Goal: Transaction & Acquisition: Purchase product/service

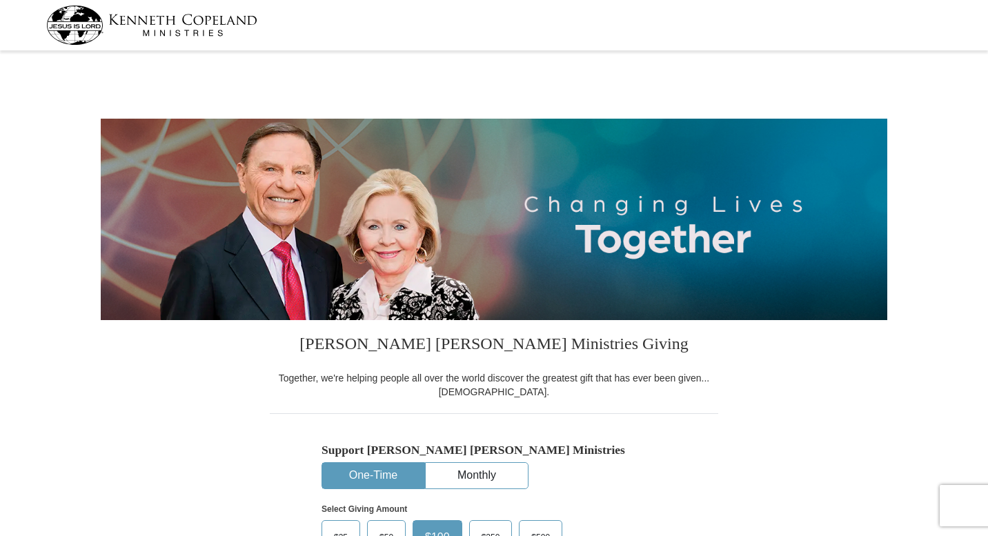
select select "FL"
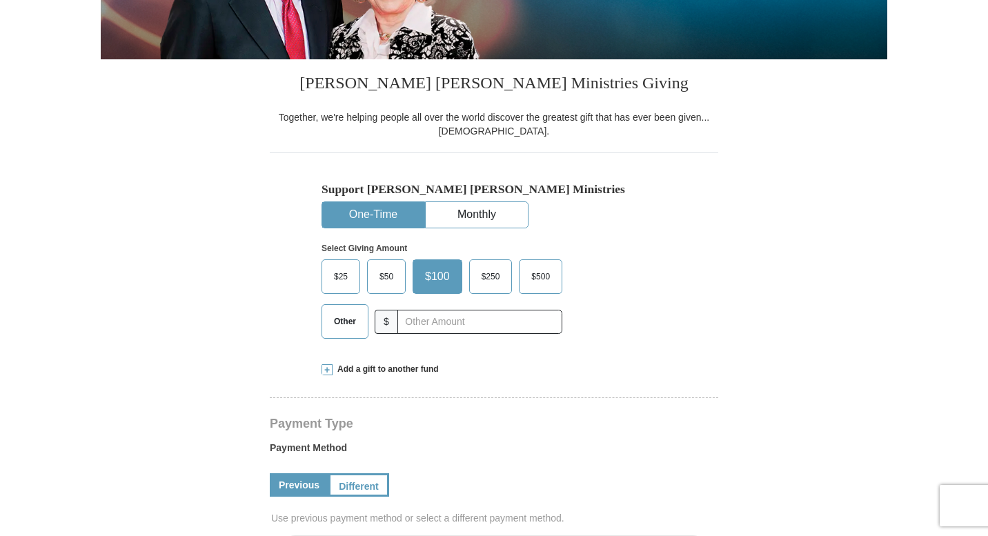
scroll to position [261, 0]
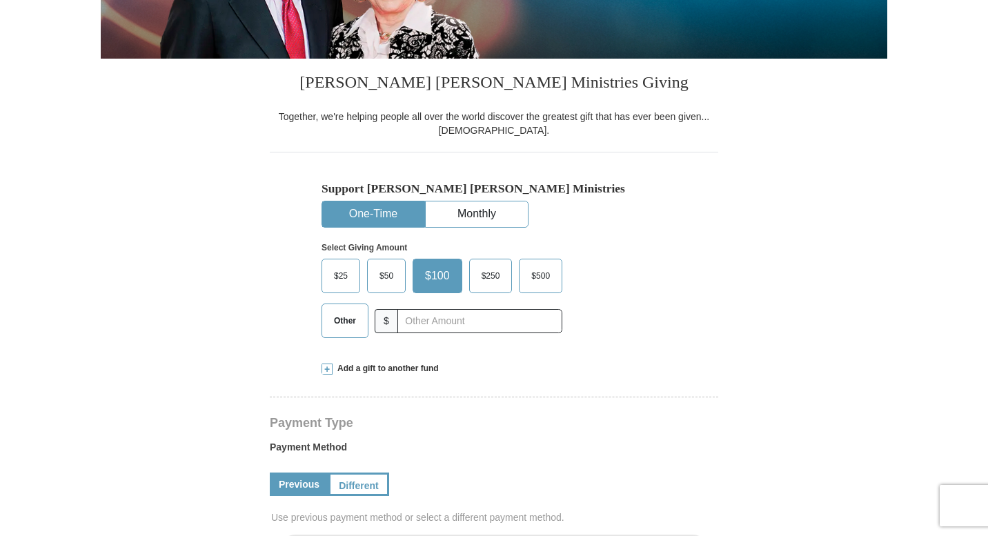
click at [386, 273] on span "$50" at bounding box center [387, 276] width 28 height 21
click at [0, 0] on input "$50" at bounding box center [0, 0] width 0 height 0
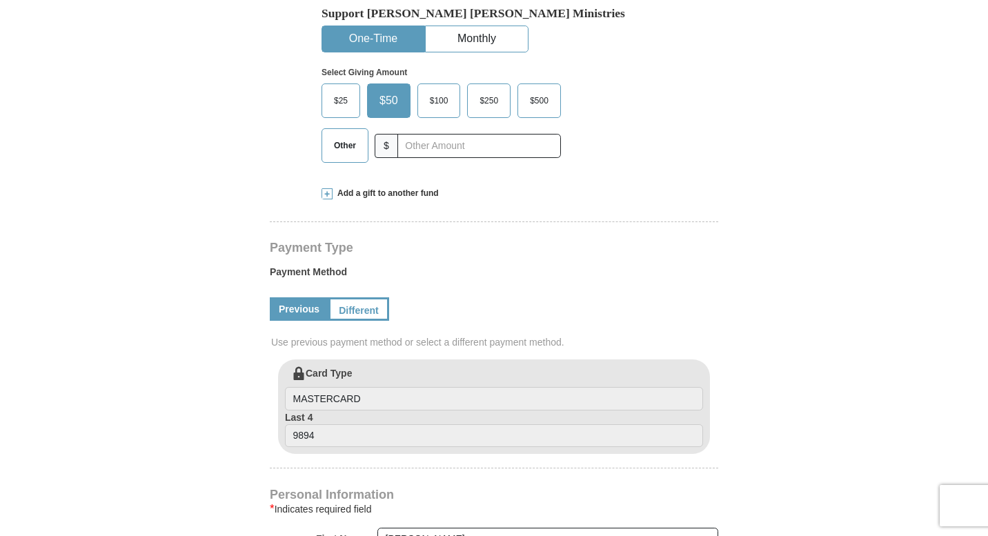
scroll to position [445, 0]
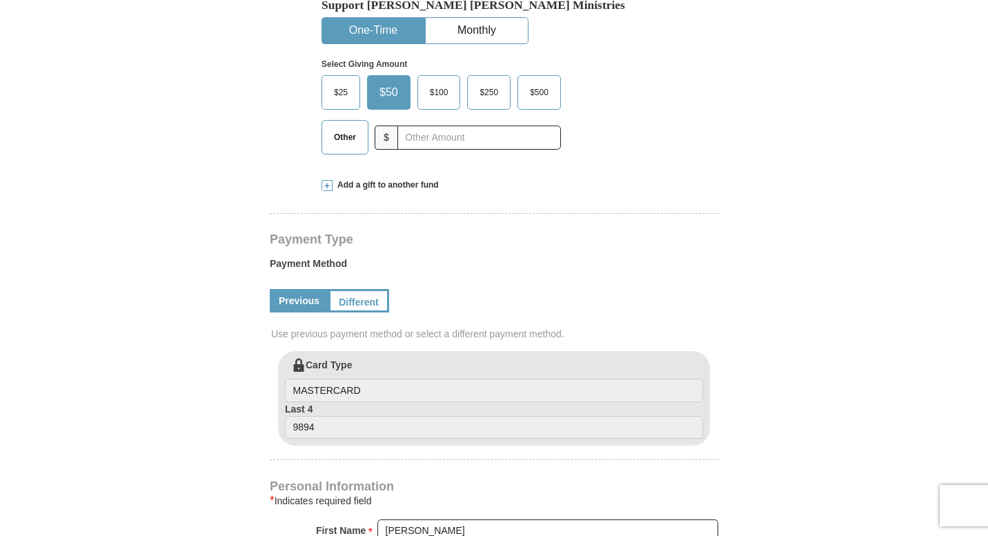
click at [326, 185] on span at bounding box center [326, 185] width 11 height 11
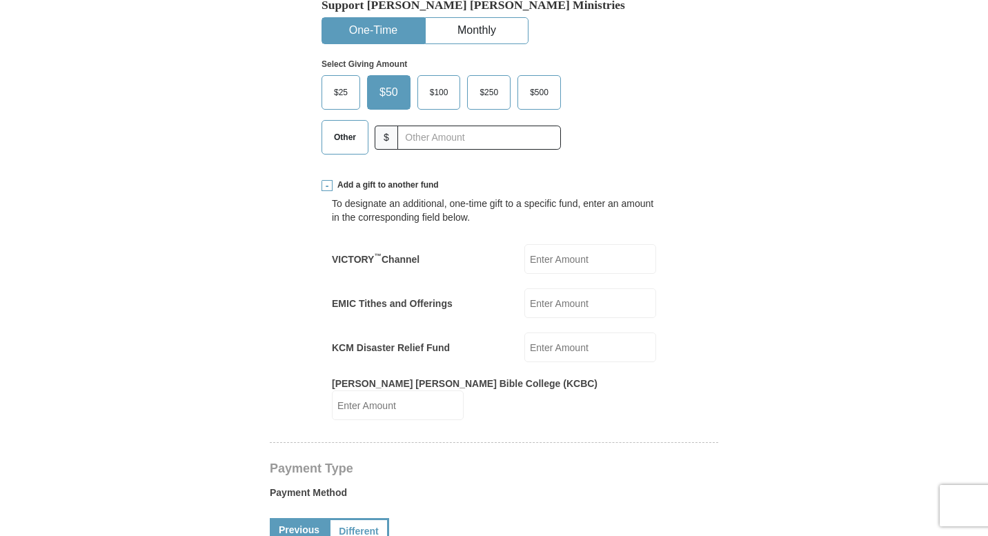
click at [564, 264] on input "VICTORY ™ Channel" at bounding box center [590, 259] width 132 height 30
type input "25.00"
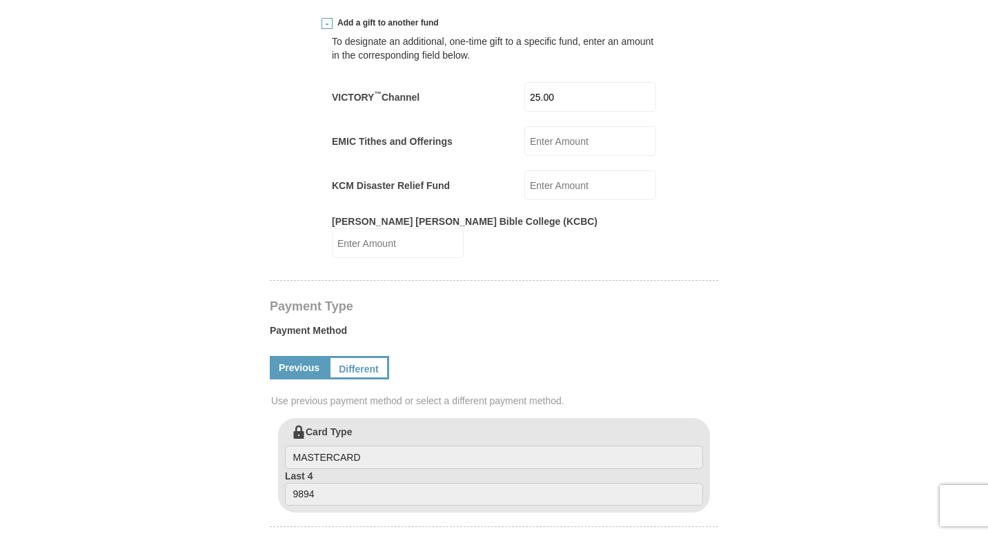
scroll to position [399, 0]
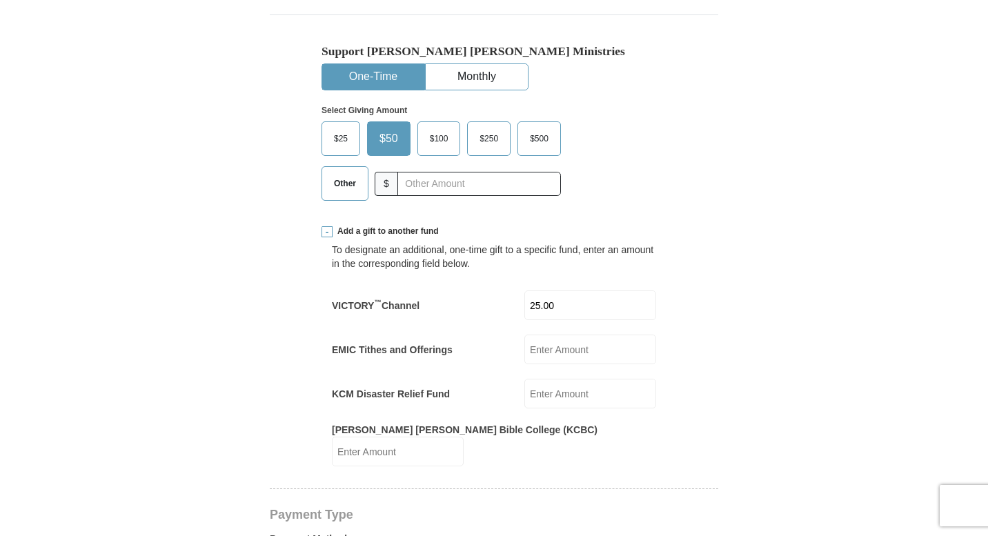
drag, startPoint x: 545, startPoint y: 304, endPoint x: 582, endPoint y: 306, distance: 37.3
click at [582, 306] on input "25.00" at bounding box center [590, 305] width 132 height 30
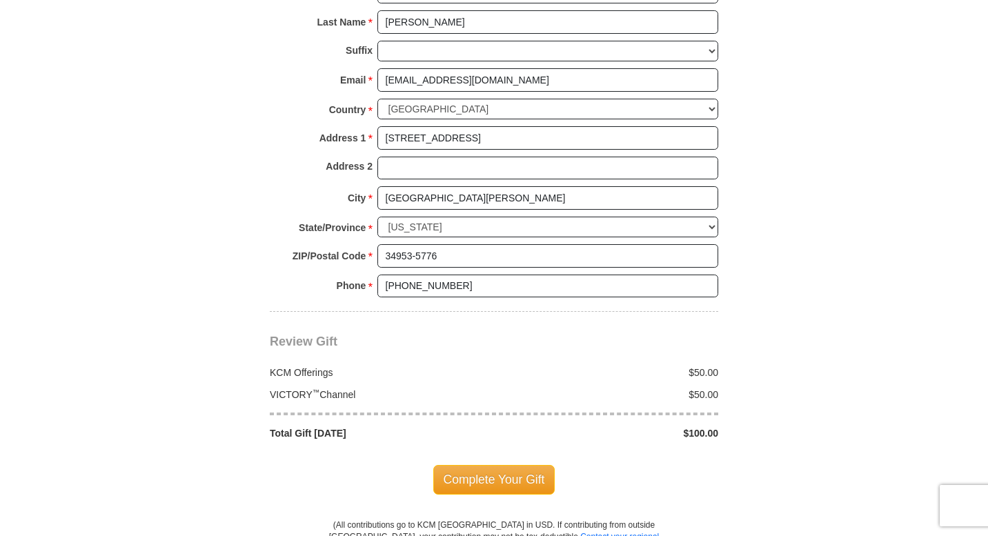
scroll to position [1262, 0]
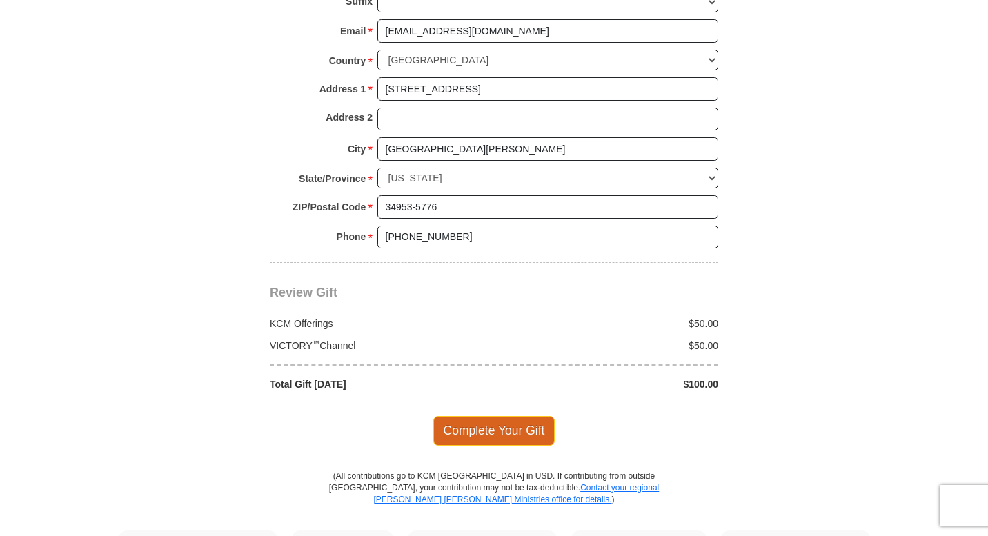
type input "50.00"
click at [491, 416] on span "Complete Your Gift" at bounding box center [494, 430] width 122 height 29
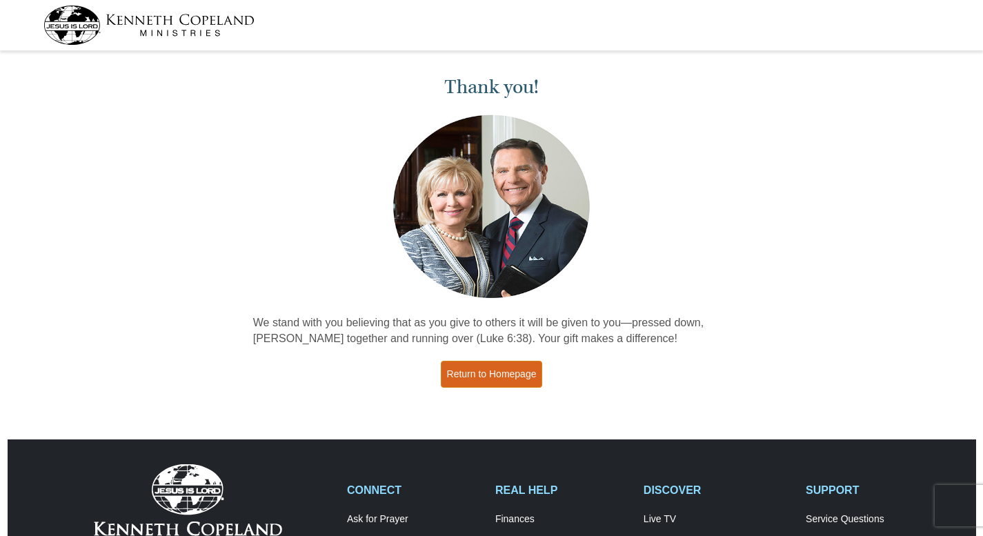
click at [482, 375] on link "Return to Homepage" at bounding box center [492, 374] width 102 height 27
